Goal: Find specific page/section

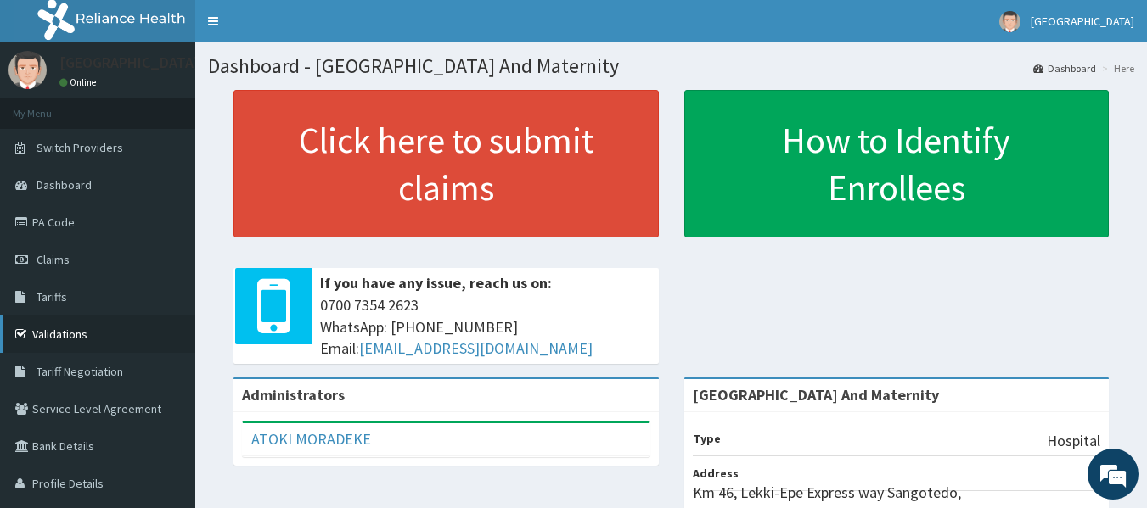
click at [70, 340] on link "Validations" at bounding box center [97, 334] width 195 height 37
